Goal: Check status: Check status

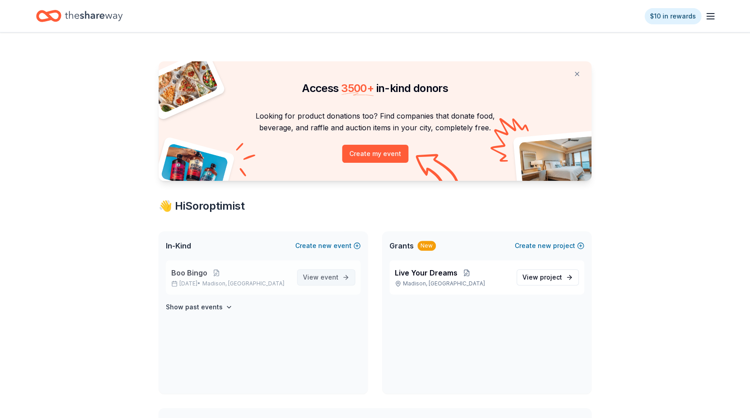
click at [309, 276] on span "View event" at bounding box center [321, 277] width 36 height 11
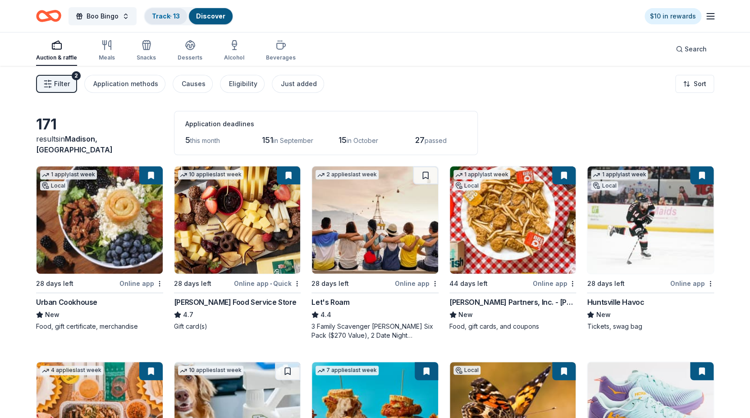
click at [164, 14] on link "Track · 13" at bounding box center [166, 16] width 28 height 8
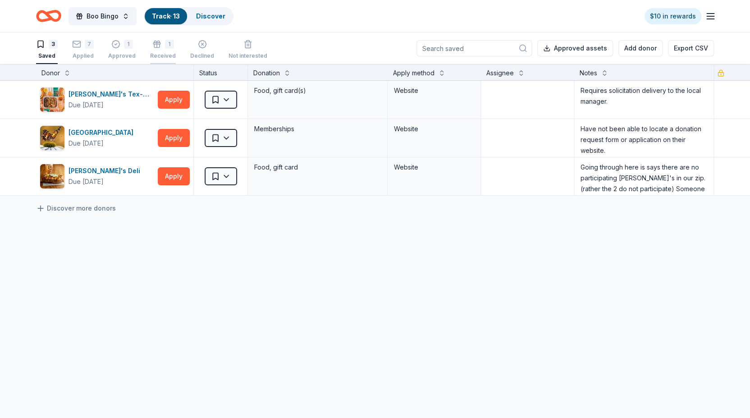
click at [157, 44] on rect "button" at bounding box center [156, 43] width 7 height 1
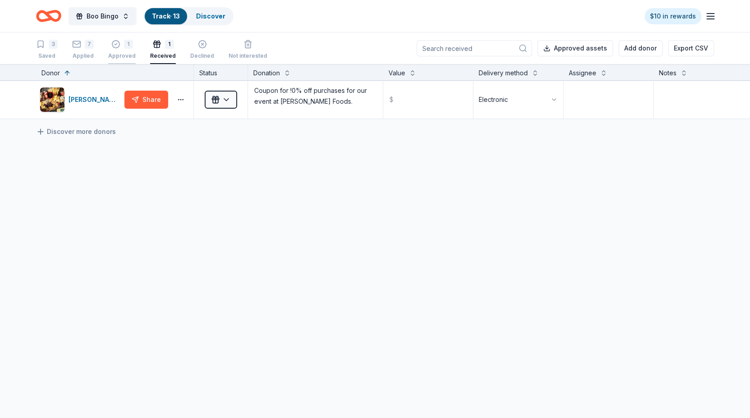
click at [111, 47] on icon "button" at bounding box center [115, 44] width 9 height 9
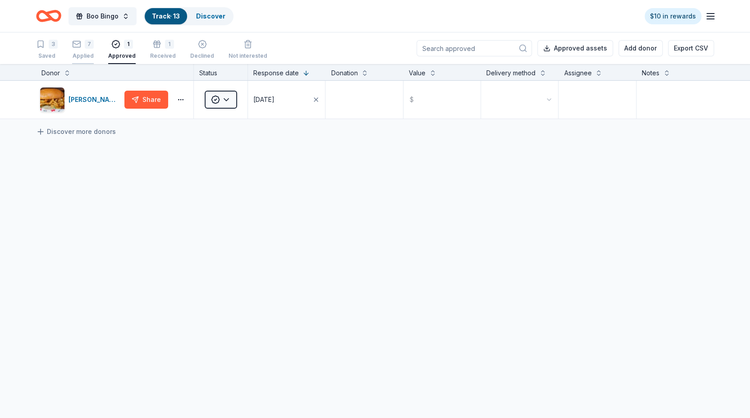
click at [74, 46] on icon "button" at bounding box center [76, 44] width 9 height 9
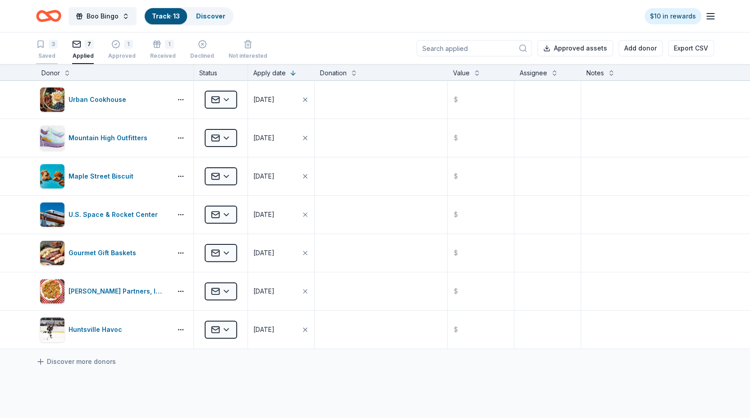
click at [47, 48] on div "3" at bounding box center [47, 44] width 22 height 9
